Goal: Task Accomplishment & Management: Manage account settings

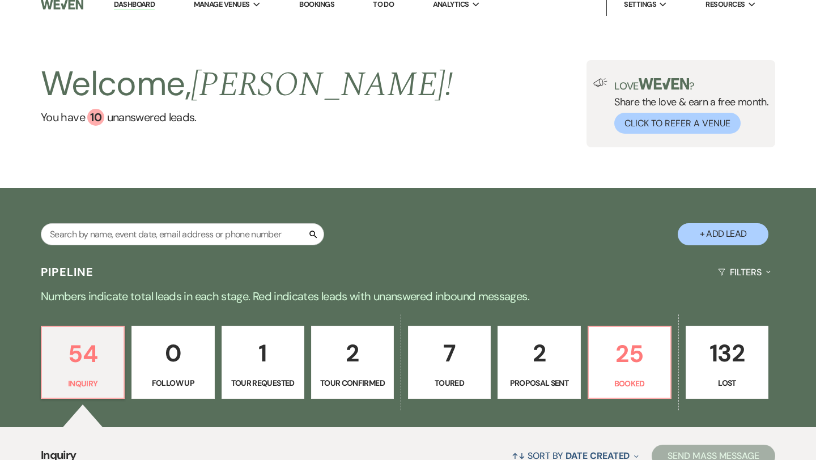
scroll to position [7, 0]
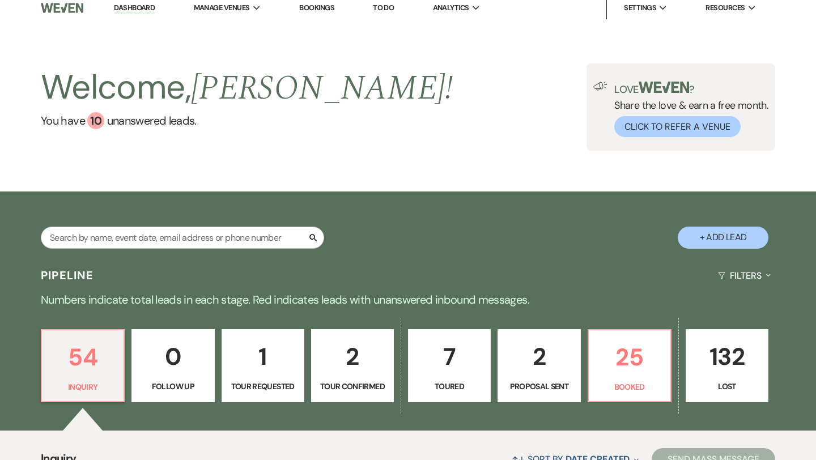
click at [151, 8] on link "Dashboard" at bounding box center [134, 8] width 41 height 11
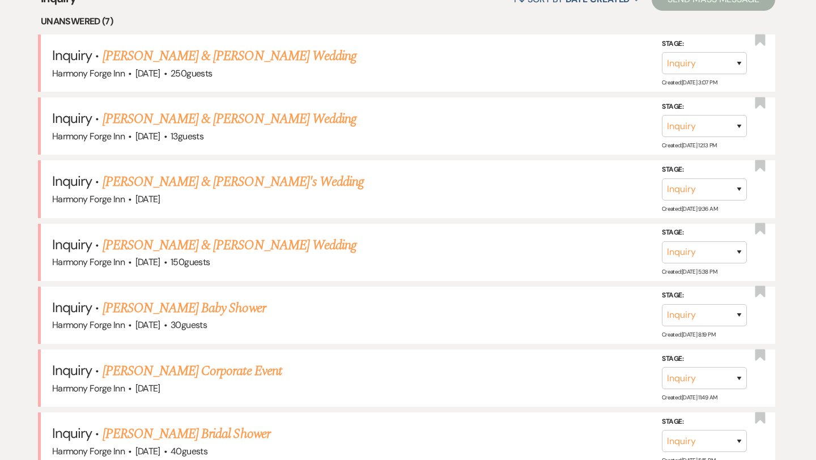
scroll to position [468, 0]
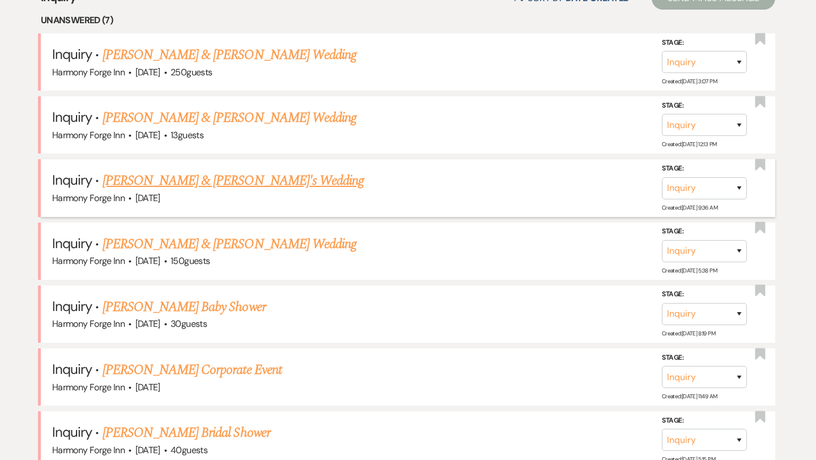
click at [204, 184] on link "[PERSON_NAME] & [PERSON_NAME]'s Wedding" at bounding box center [234, 181] width 262 height 20
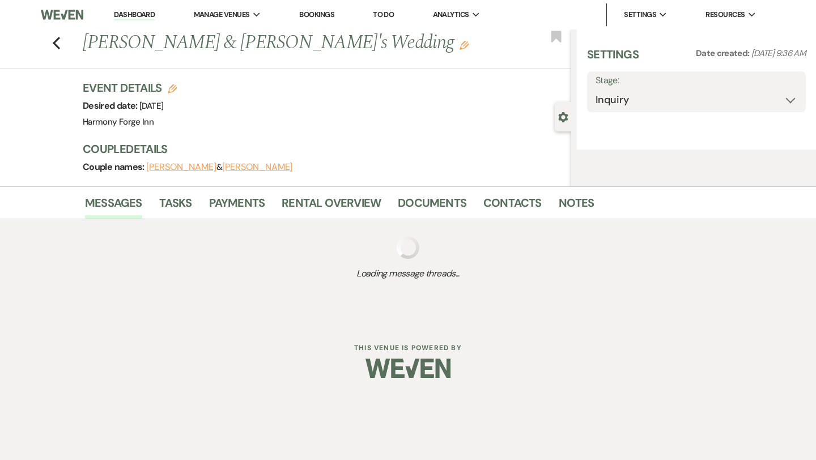
select select "5"
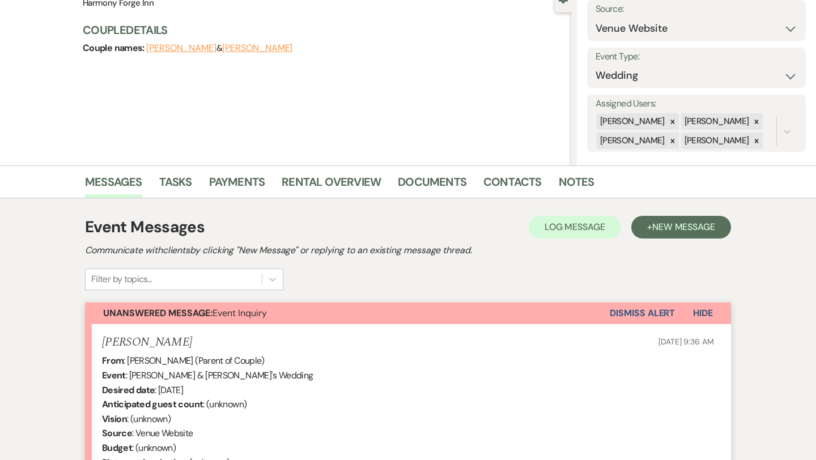
scroll to position [116, 0]
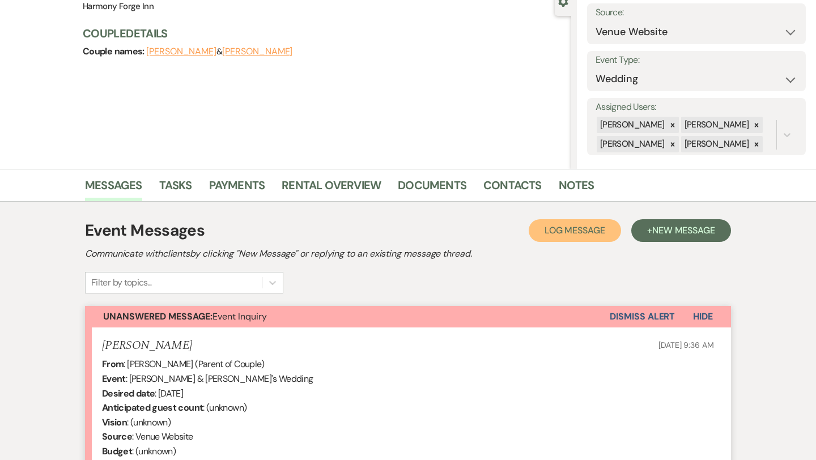
click at [580, 230] on span "Log Message" at bounding box center [574, 230] width 61 height 12
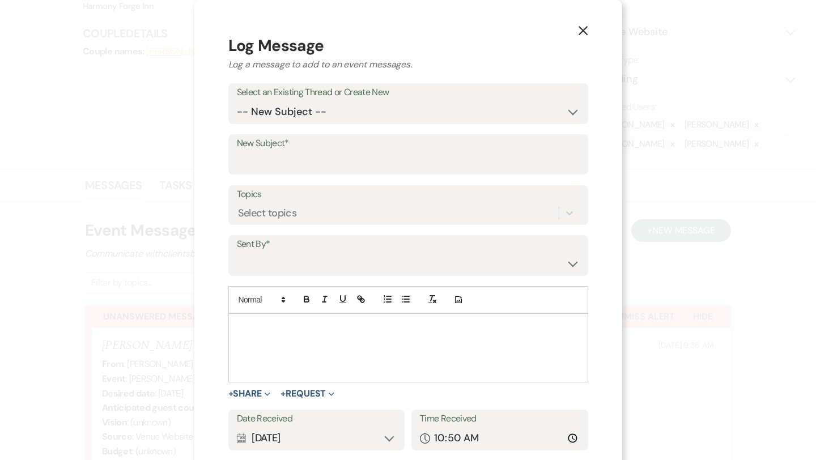
click at [578, 27] on icon "X" at bounding box center [583, 30] width 10 height 10
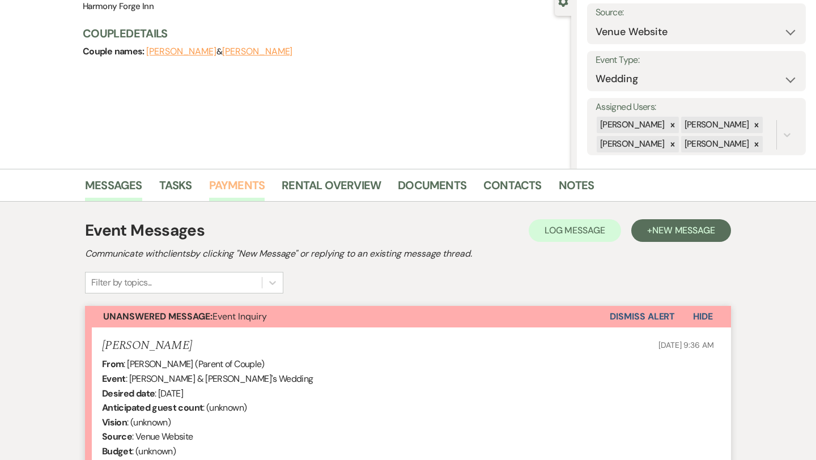
click at [223, 189] on link "Payments" at bounding box center [237, 188] width 56 height 25
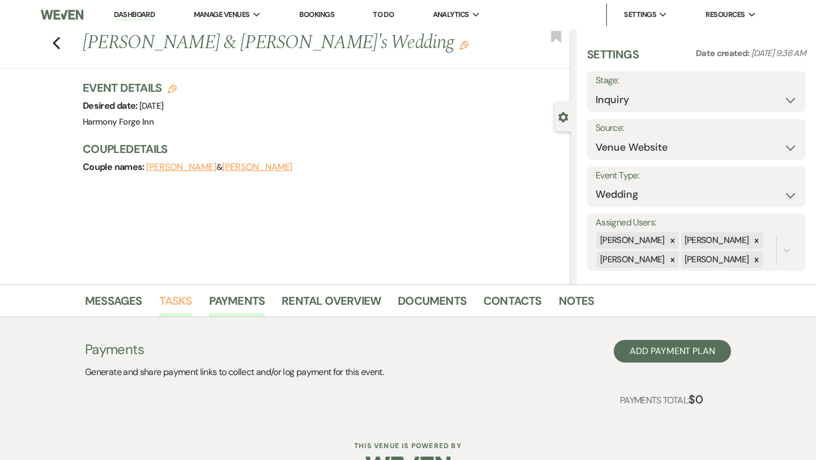
click at [176, 297] on link "Tasks" at bounding box center [175, 304] width 33 height 25
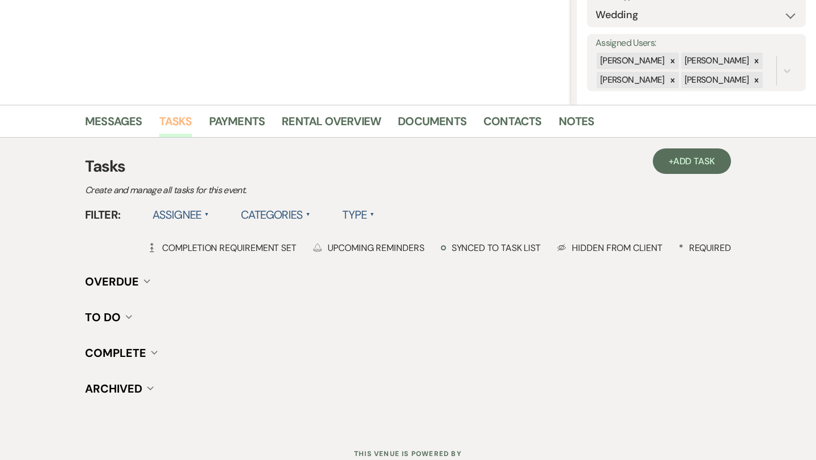
scroll to position [184, 0]
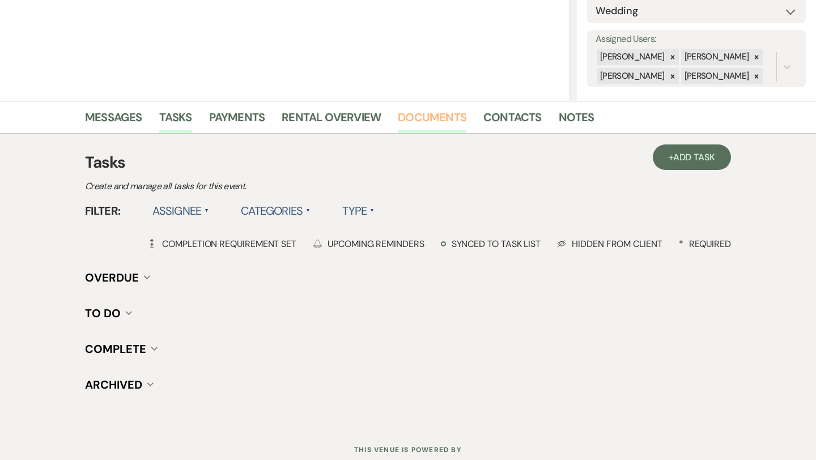
click at [405, 120] on link "Documents" at bounding box center [432, 120] width 69 height 25
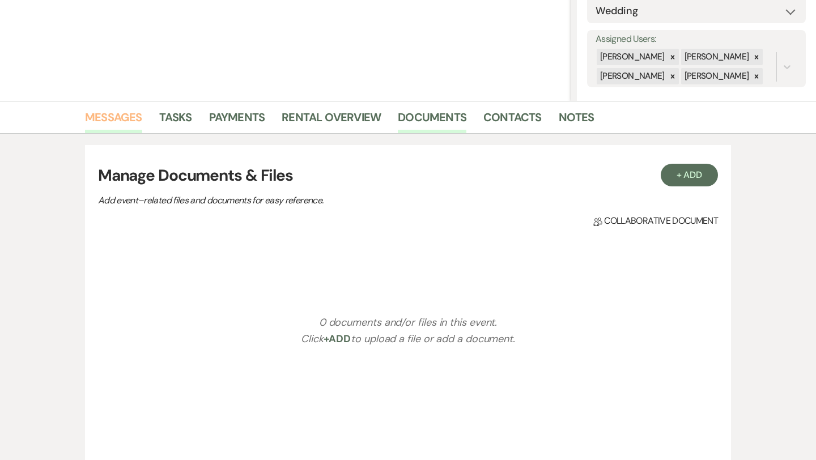
click at [125, 118] on link "Messages" at bounding box center [113, 120] width 57 height 25
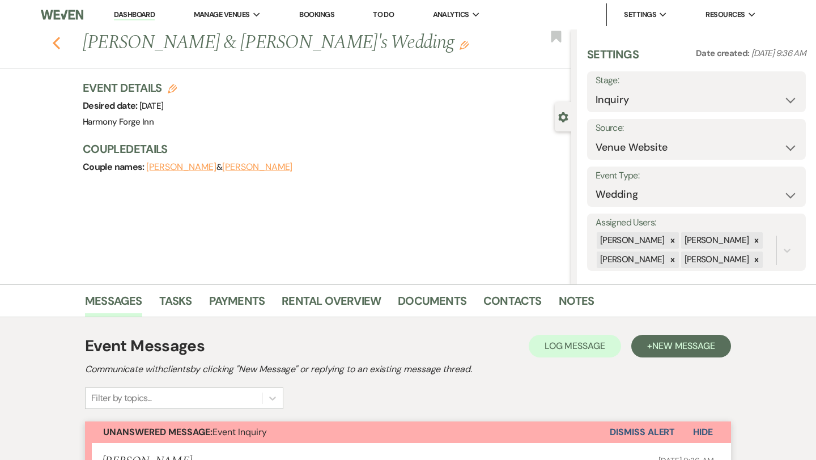
click at [56, 42] on use "button" at bounding box center [56, 43] width 7 height 12
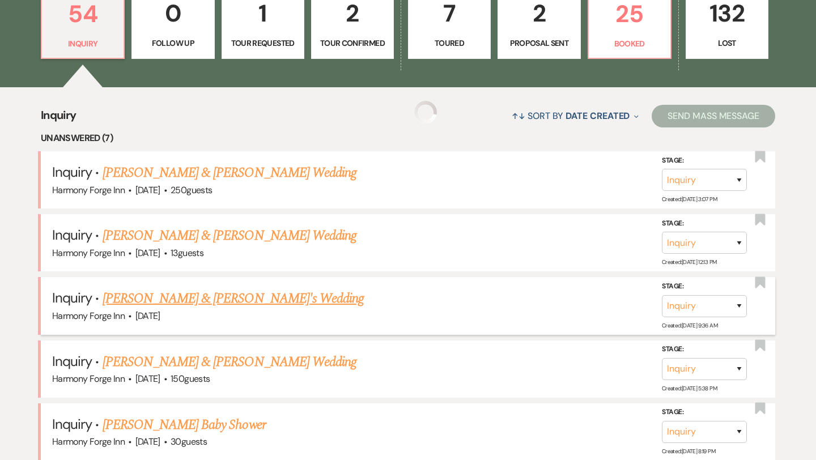
scroll to position [348, 0]
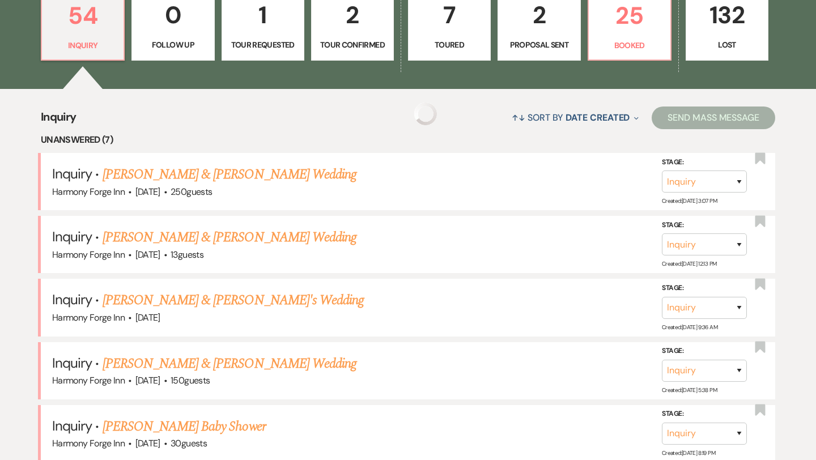
click at [90, 141] on li "Unanswered (7)" at bounding box center [408, 140] width 734 height 15
click at [524, 37] on link "2 Proposal Sent" at bounding box center [538, 25] width 83 height 74
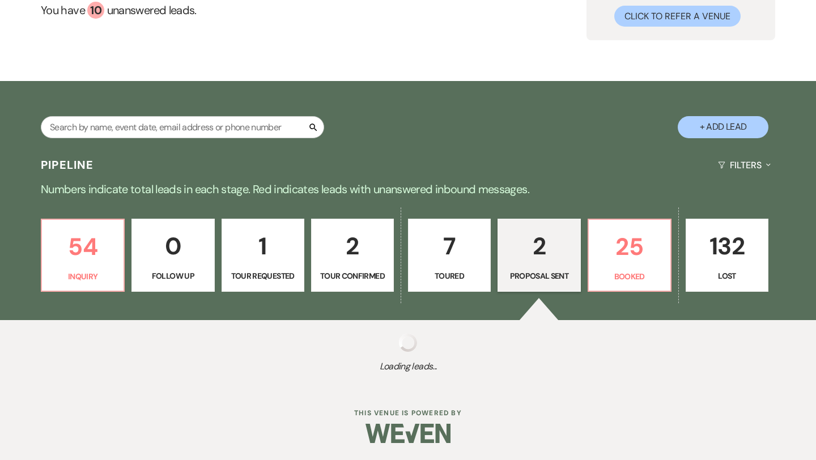
select select "6"
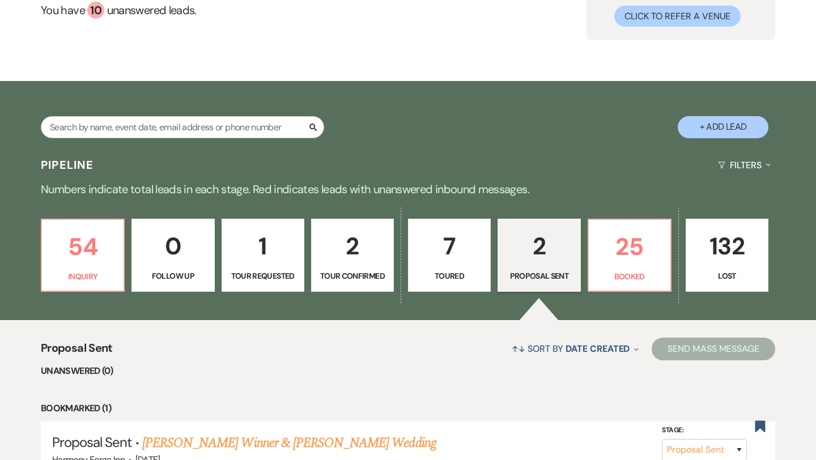
scroll to position [327, 0]
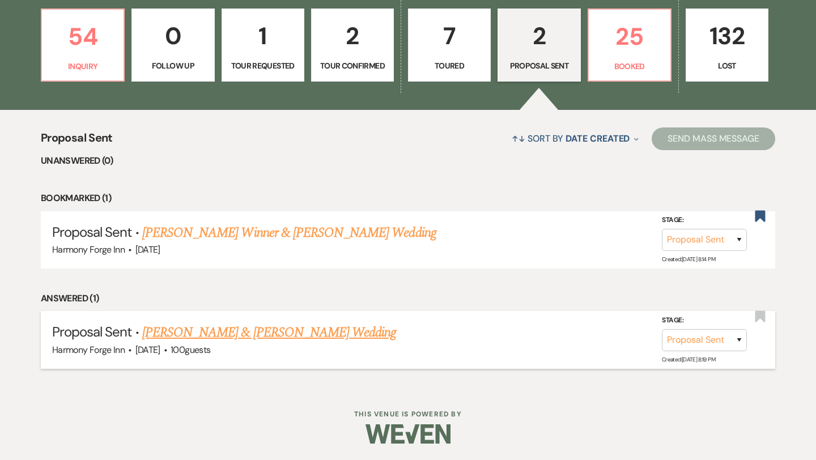
click at [249, 333] on link "[PERSON_NAME] & [PERSON_NAME] Wedding" at bounding box center [269, 332] width 254 height 20
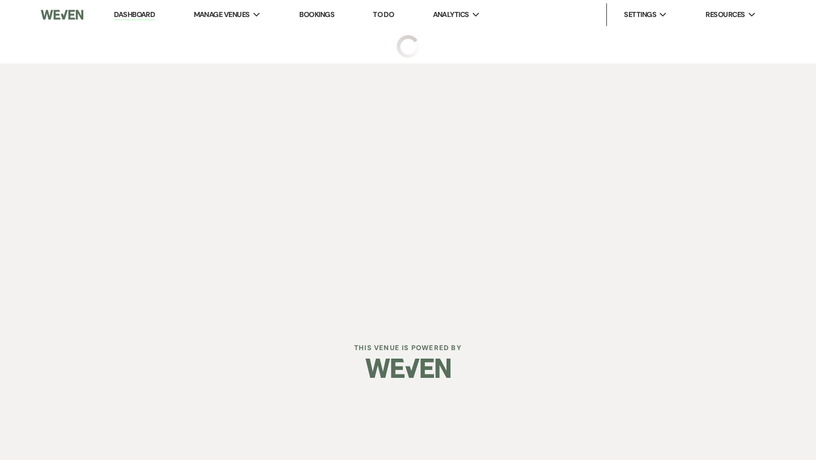
select select "6"
select select "20"
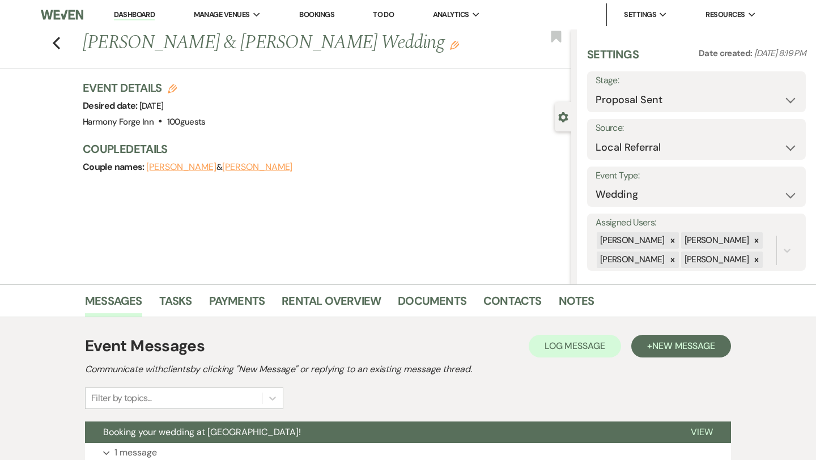
scroll to position [92, 0]
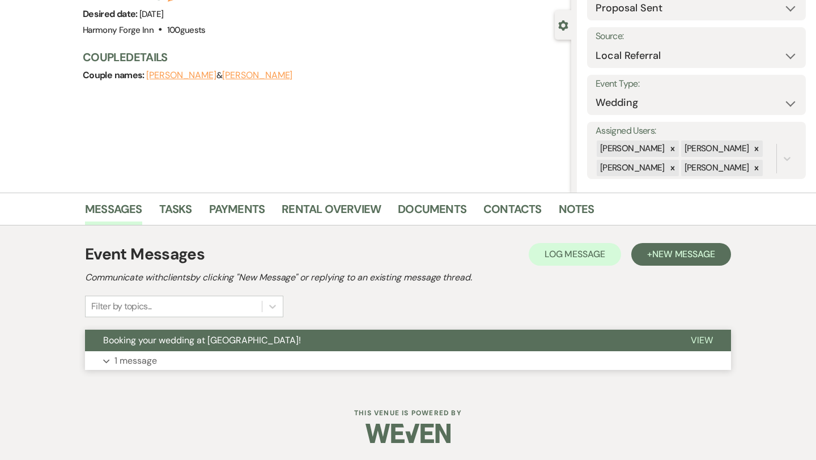
click at [248, 343] on span "Booking your wedding at [GEOGRAPHIC_DATA]!" at bounding box center [202, 340] width 198 height 12
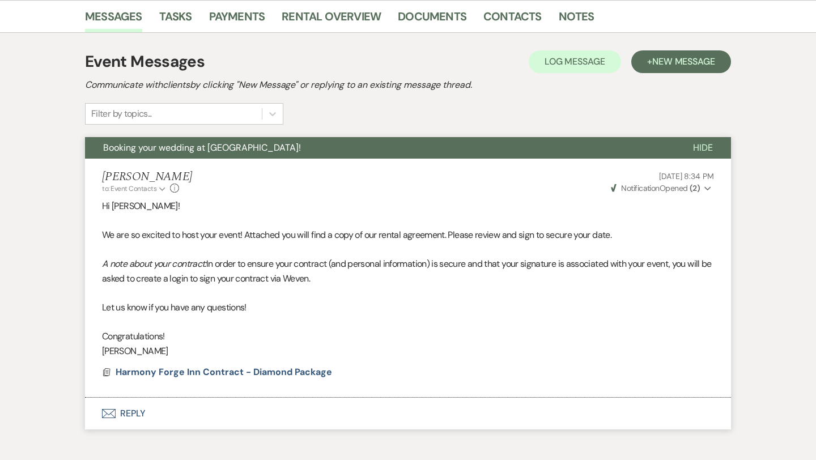
scroll to position [287, 0]
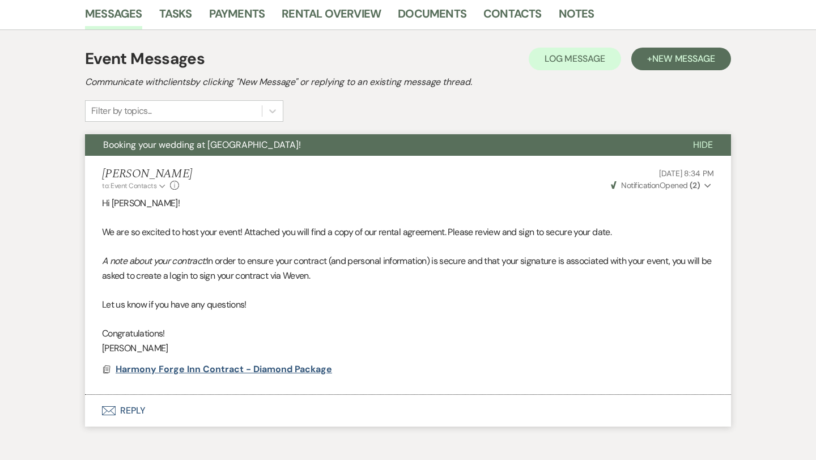
click at [229, 371] on span "Harmony Forge Inn Contract - Diamond Package" at bounding box center [224, 369] width 216 height 12
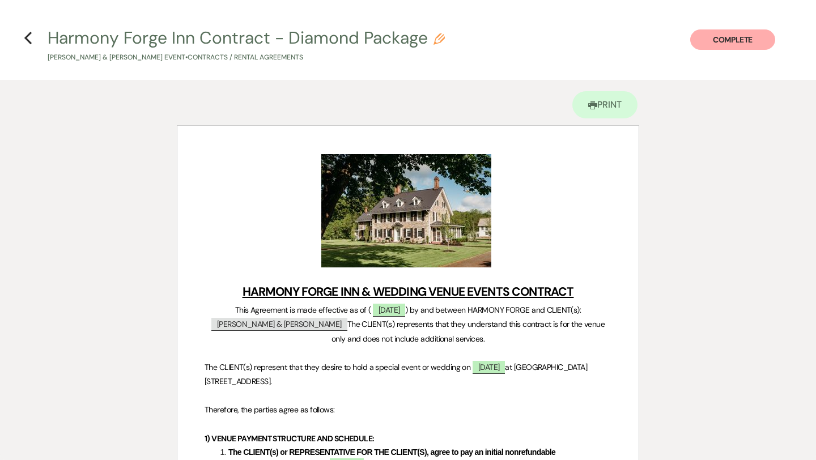
scroll to position [0, 0]
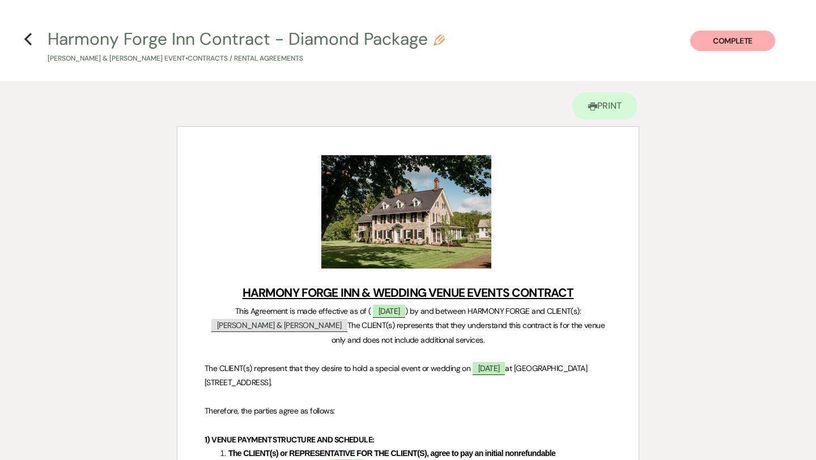
click at [22, 40] on h4 "Previous Harmony Forge Inn Contract - Diamond Package Pencil [PERSON_NAME] & [P…" at bounding box center [408, 45] width 816 height 37
click at [28, 37] on icon "Previous" at bounding box center [28, 39] width 8 height 14
